Goal: Information Seeking & Learning: Learn about a topic

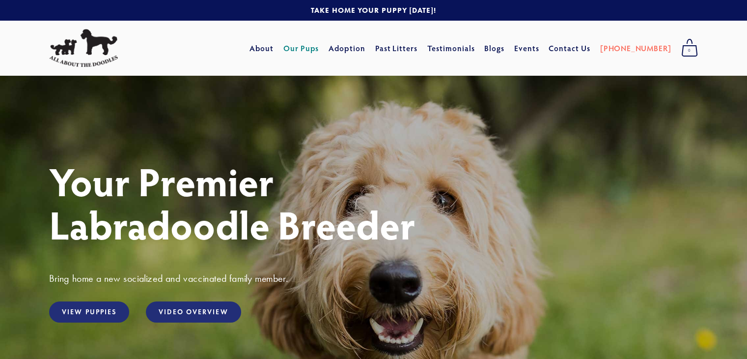
click at [319, 48] on link "Our Pups" at bounding box center [302, 48] width 36 height 18
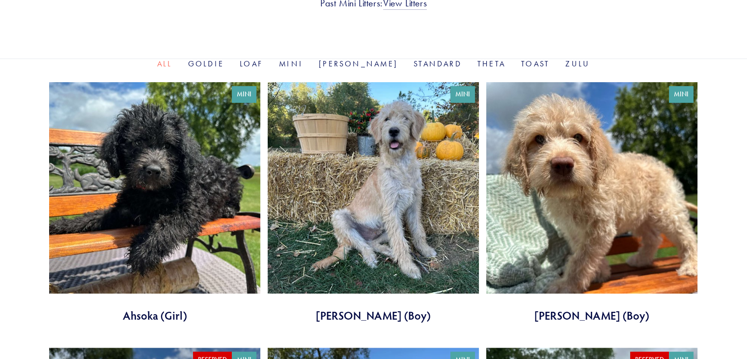
scroll to position [327, 0]
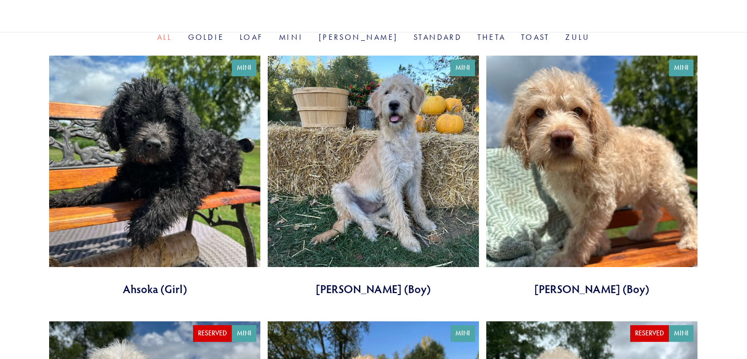
click at [373, 113] on link at bounding box center [373, 176] width 211 height 241
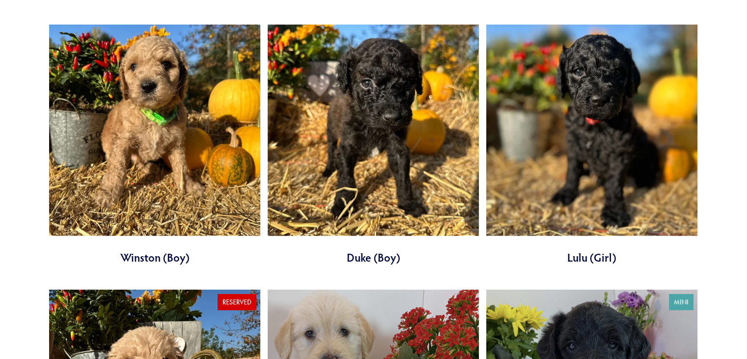
scroll to position [2722, 0]
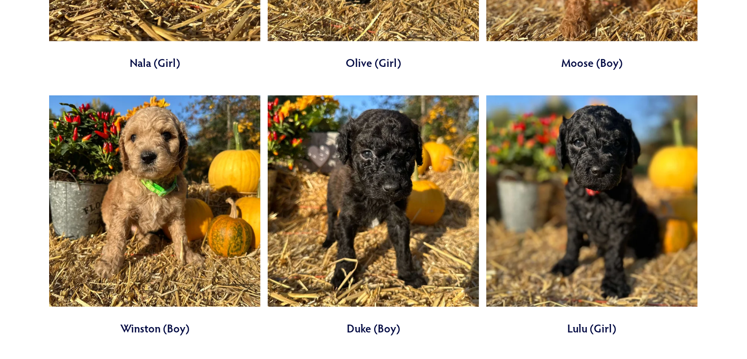
click at [397, 155] on link at bounding box center [373, 215] width 211 height 241
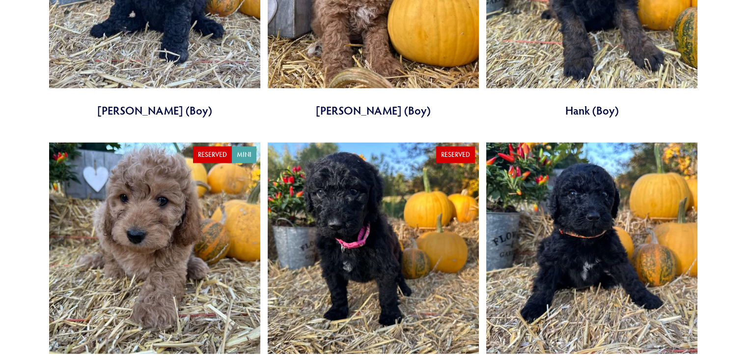
scroll to position [2124, 0]
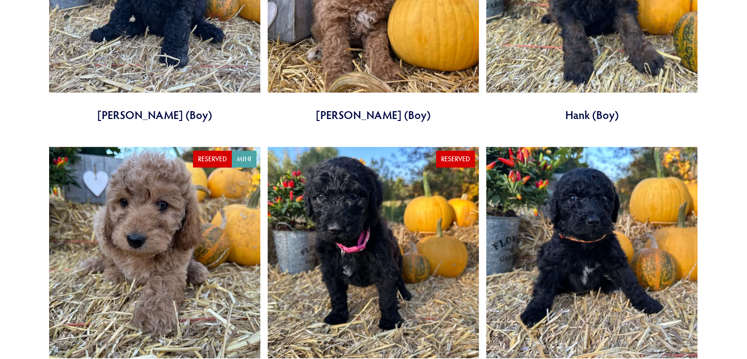
click at [607, 210] on link at bounding box center [591, 267] width 211 height 241
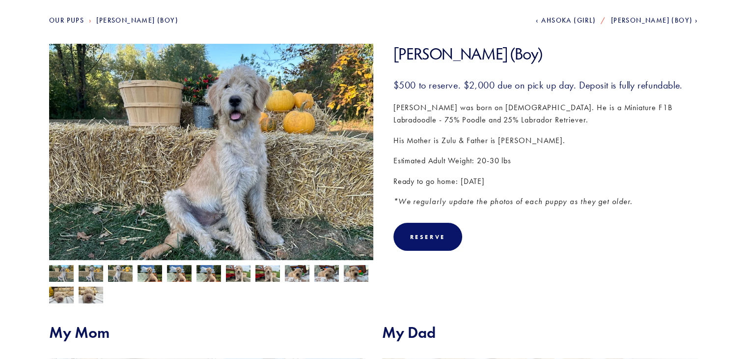
scroll to position [121, 0]
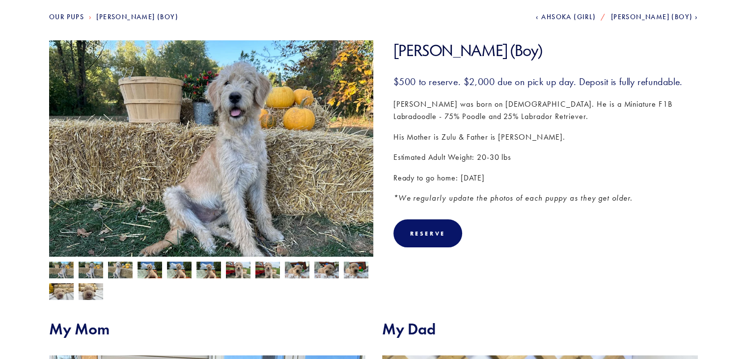
click at [154, 271] on img at bounding box center [150, 270] width 25 height 19
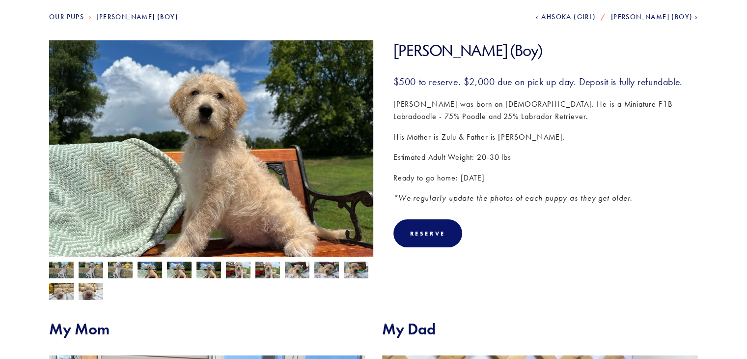
click at [116, 265] on img at bounding box center [120, 270] width 25 height 19
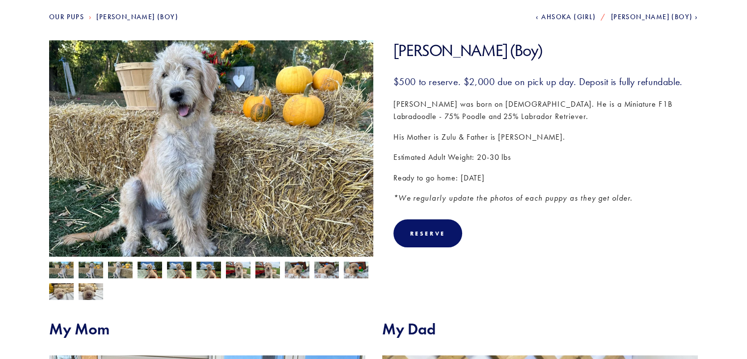
click at [87, 271] on img at bounding box center [91, 270] width 25 height 19
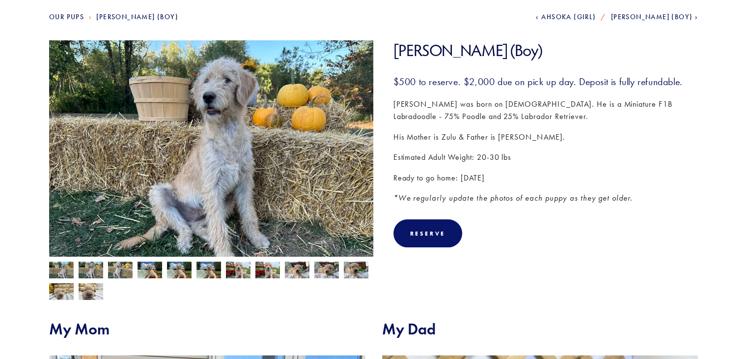
click at [52, 263] on img at bounding box center [61, 270] width 25 height 19
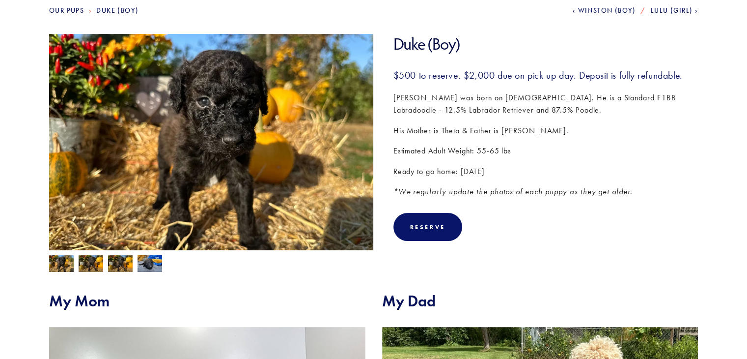
scroll to position [141, 0]
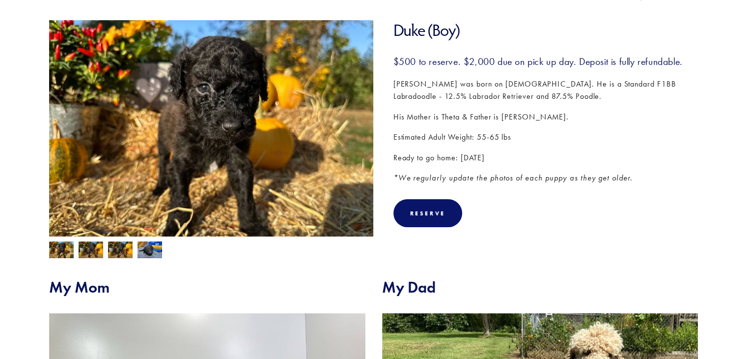
click at [122, 251] on img at bounding box center [120, 250] width 25 height 19
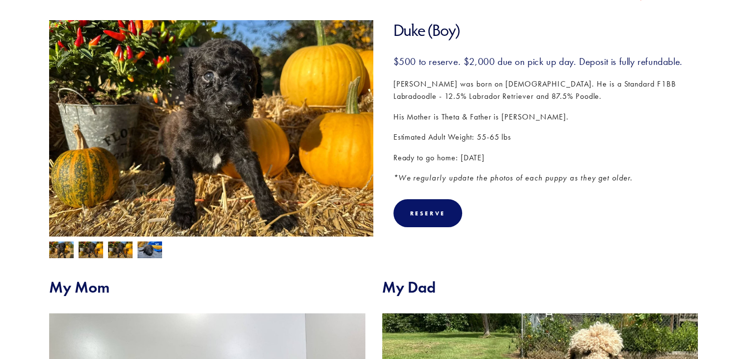
click at [90, 247] on img at bounding box center [91, 250] width 25 height 19
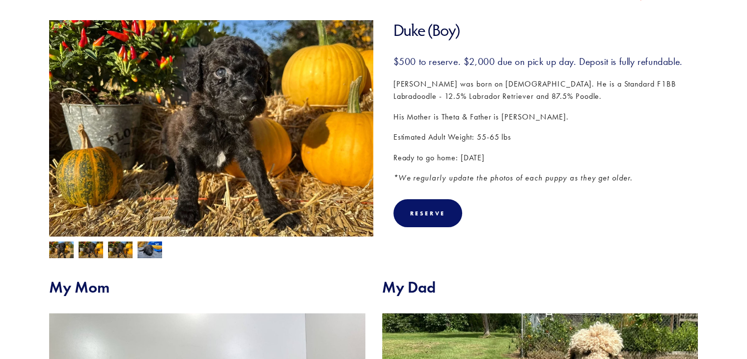
click at [59, 247] on img at bounding box center [61, 250] width 25 height 19
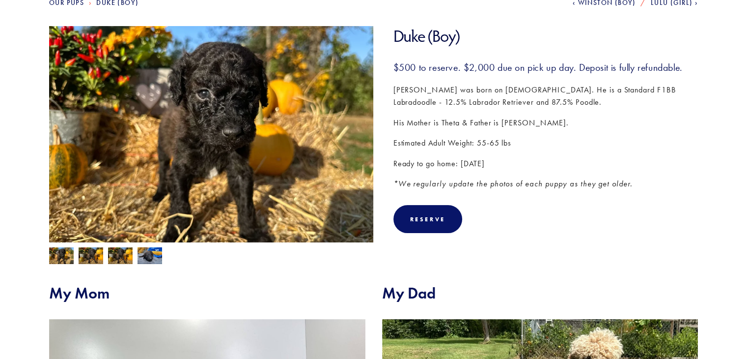
scroll to position [114, 0]
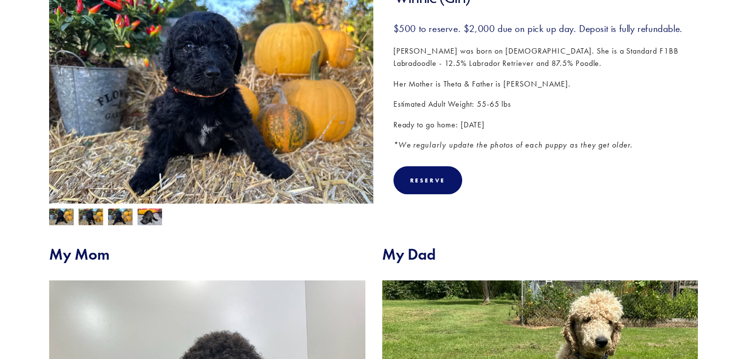
scroll to position [183, 0]
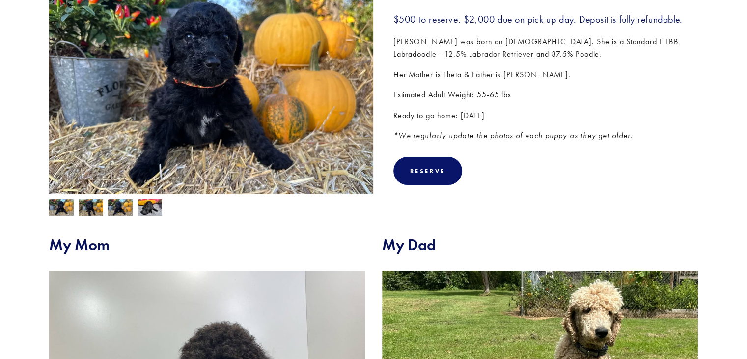
click at [147, 209] on img at bounding box center [150, 207] width 25 height 19
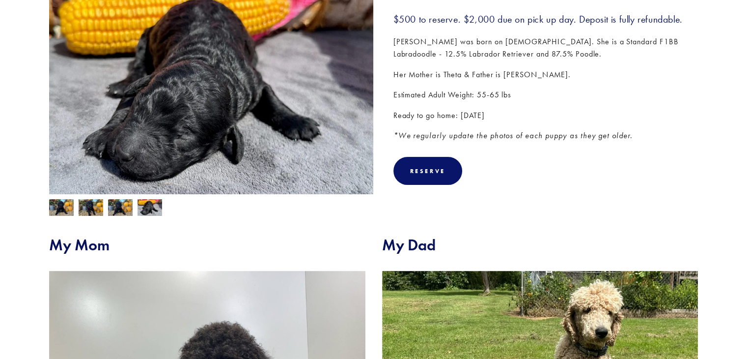
click at [120, 206] on img at bounding box center [120, 208] width 25 height 19
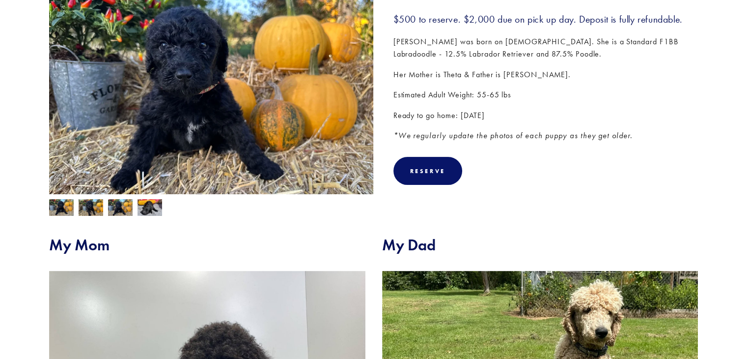
click at [101, 206] on img at bounding box center [91, 208] width 25 height 19
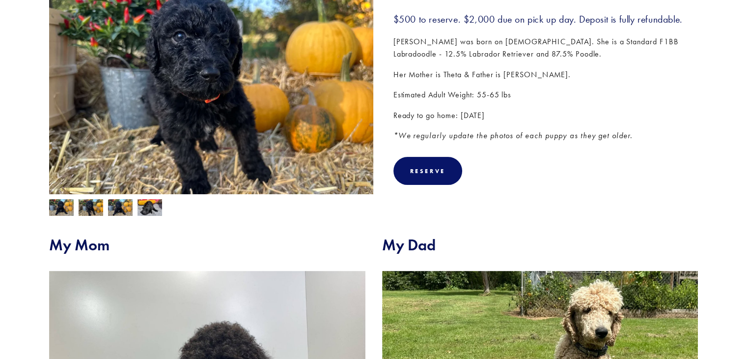
click at [70, 206] on img at bounding box center [61, 208] width 25 height 19
